Goal: Navigation & Orientation: Understand site structure

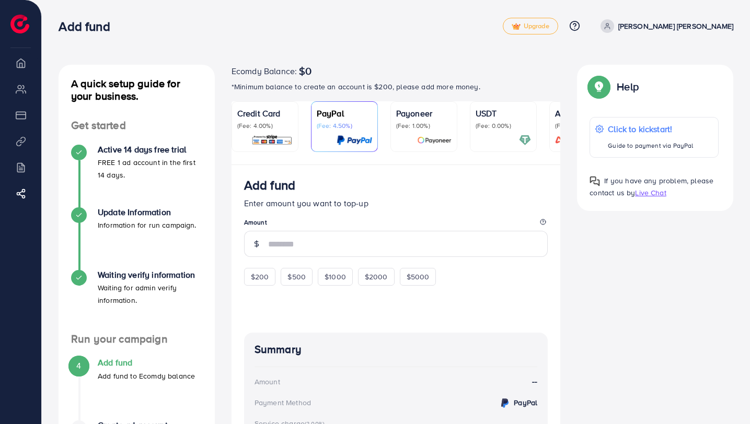
click at [19, 59] on li "Overview" at bounding box center [20, 62] width 41 height 21
click at [19, 60] on li "Overview" at bounding box center [20, 62] width 41 height 21
click at [19, 148] on li "Product Links" at bounding box center [20, 141] width 41 height 21
click at [25, 166] on li "Billing" at bounding box center [20, 167] width 41 height 21
click at [23, 88] on li "My ad accounts" at bounding box center [20, 88] width 41 height 21
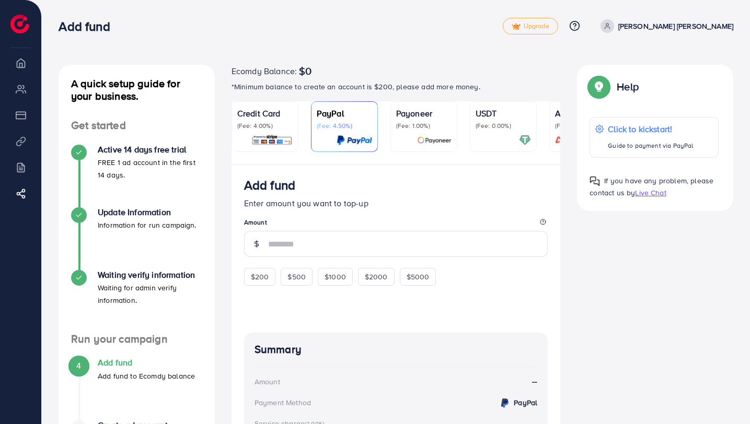
click at [14, 43] on div "Ecomdy Balance $0 Overview My ad accounts Payment Product Links Billing Affilia…" at bounding box center [21, 212] width 42 height 424
click at [18, 54] on li "Overview" at bounding box center [20, 62] width 41 height 21
